Goal: Contribute content: Add original content to the website for others to see

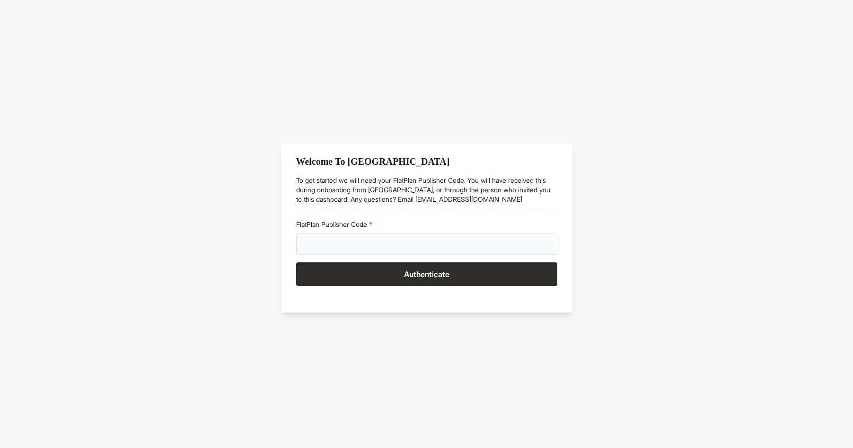
click at [340, 237] on input "FlatPlan Publisher Code" at bounding box center [426, 244] width 261 height 22
type input "****"
click at [402, 271] on button "Authenticate" at bounding box center [426, 274] width 261 height 24
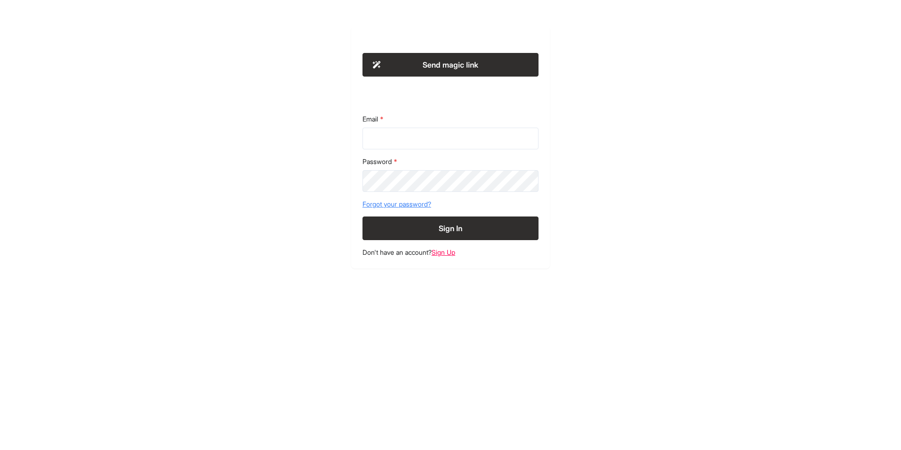
click at [398, 124] on div "Email" at bounding box center [450, 131] width 176 height 35
click at [400, 137] on input "Email" at bounding box center [450, 139] width 176 height 22
type input "**********"
click at [362, 217] on button "Sign In" at bounding box center [450, 229] width 176 height 24
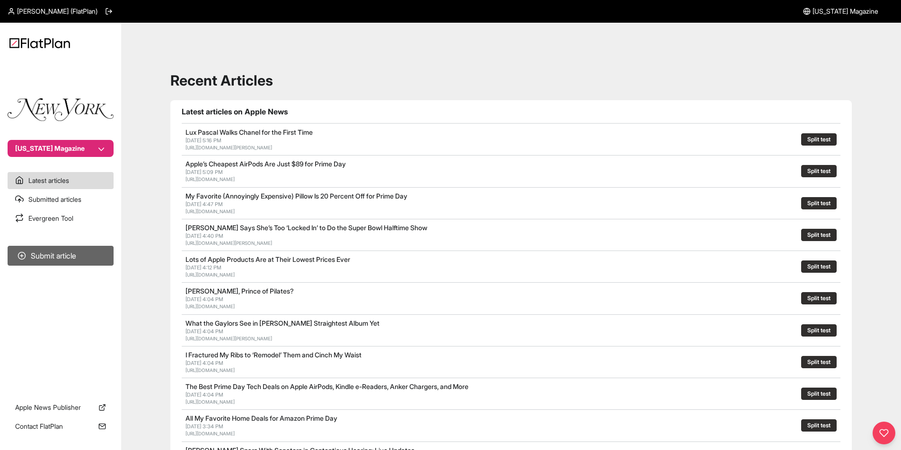
click at [41, 262] on button "Submit article" at bounding box center [61, 256] width 106 height 20
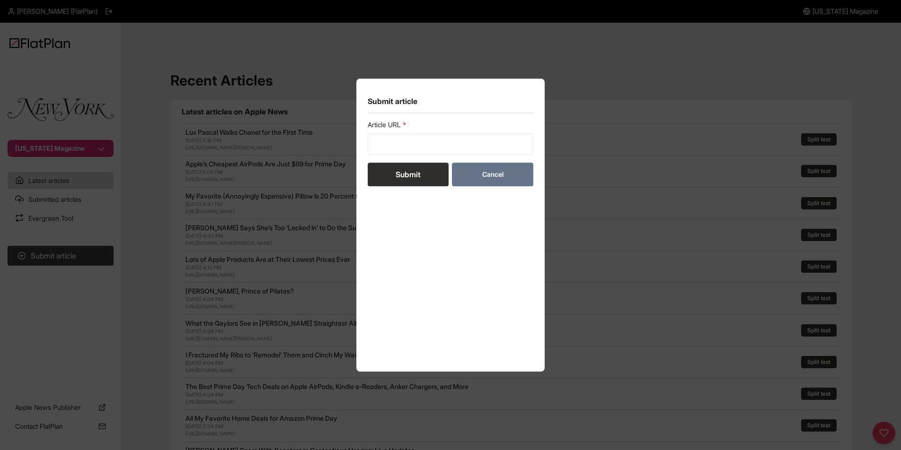
click at [526, 167] on button "Cancel" at bounding box center [492, 175] width 81 height 24
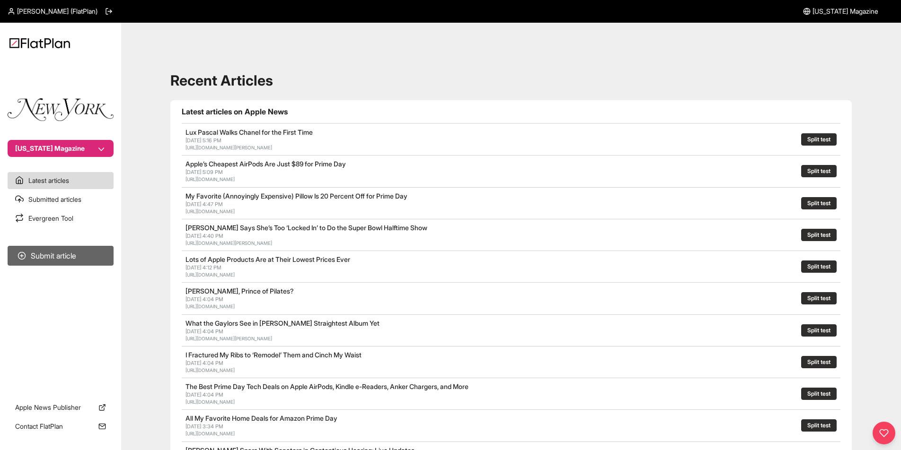
click at [70, 252] on button "Submit article" at bounding box center [61, 256] width 106 height 20
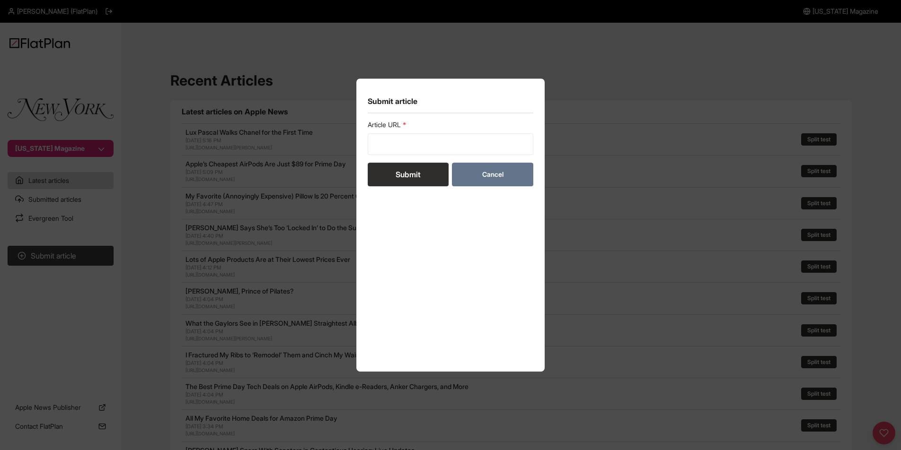
click at [511, 168] on button "Cancel" at bounding box center [492, 175] width 81 height 24
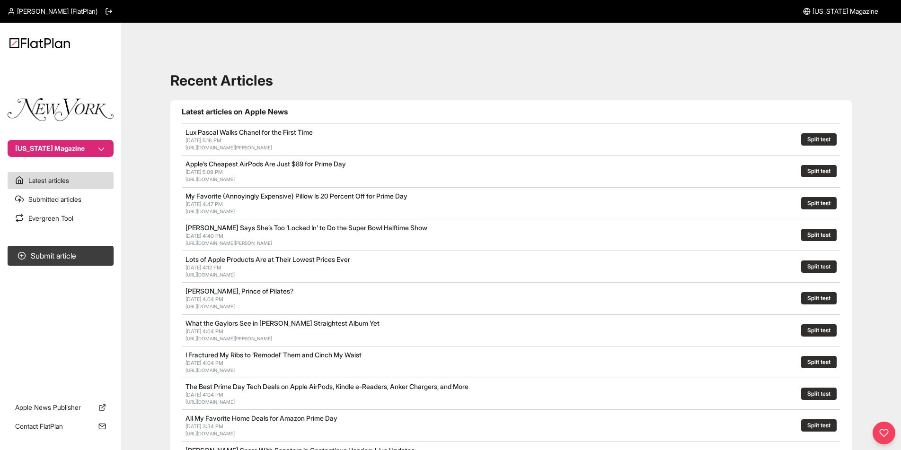
click at [99, 148] on button "[US_STATE] Magazine" at bounding box center [61, 148] width 106 height 17
click at [116, 150] on section "[US_STATE] Magazine" at bounding box center [60, 110] width 121 height 93
click at [823, 18] on link "[US_STATE] Magazine" at bounding box center [840, 11] width 75 height 23
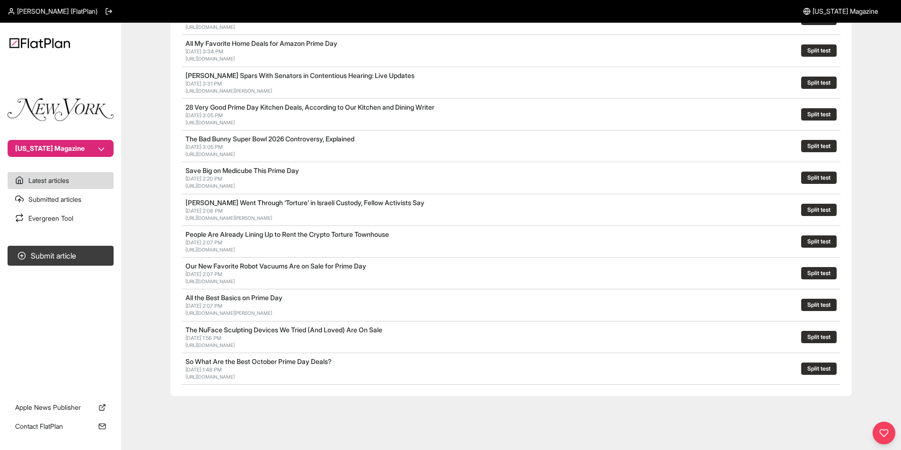
scroll to position [382, 0]
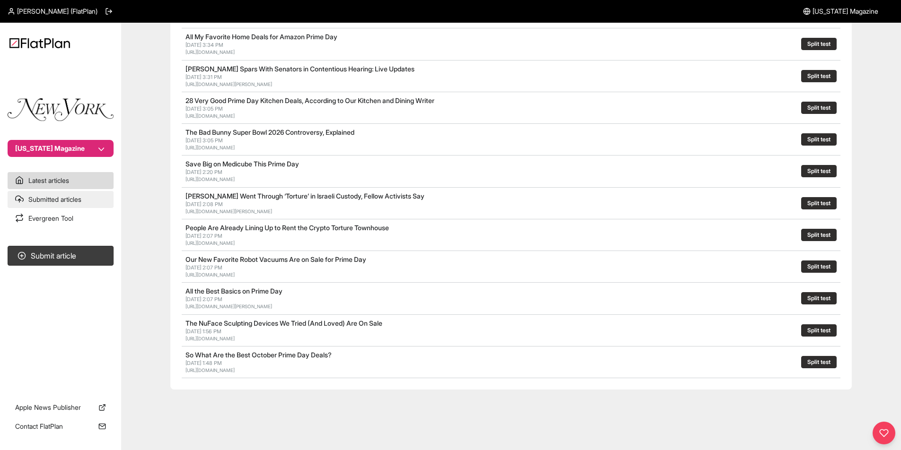
click at [70, 199] on link "Submitted articles" at bounding box center [61, 199] width 106 height 17
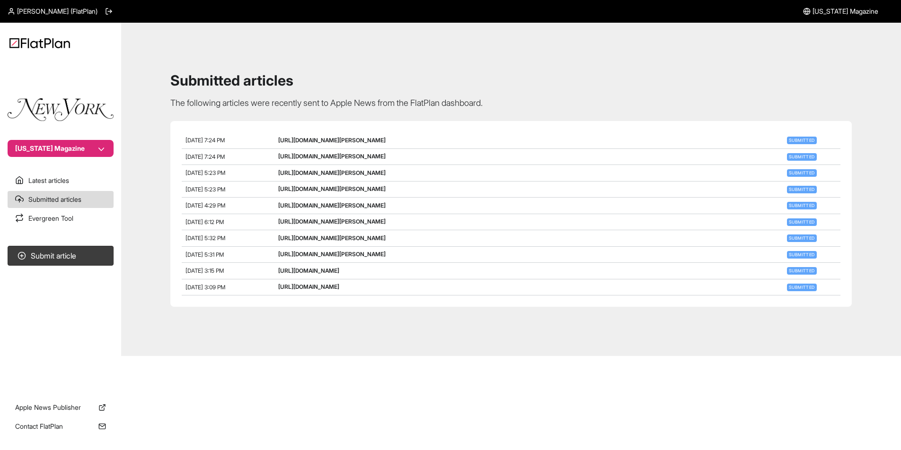
click at [386, 140] on link "[URL][DOMAIN_NAME][PERSON_NAME]" at bounding box center [331, 140] width 107 height 7
click at [60, 182] on link "Latest articles" at bounding box center [61, 180] width 106 height 17
